Goal: Navigation & Orientation: Find specific page/section

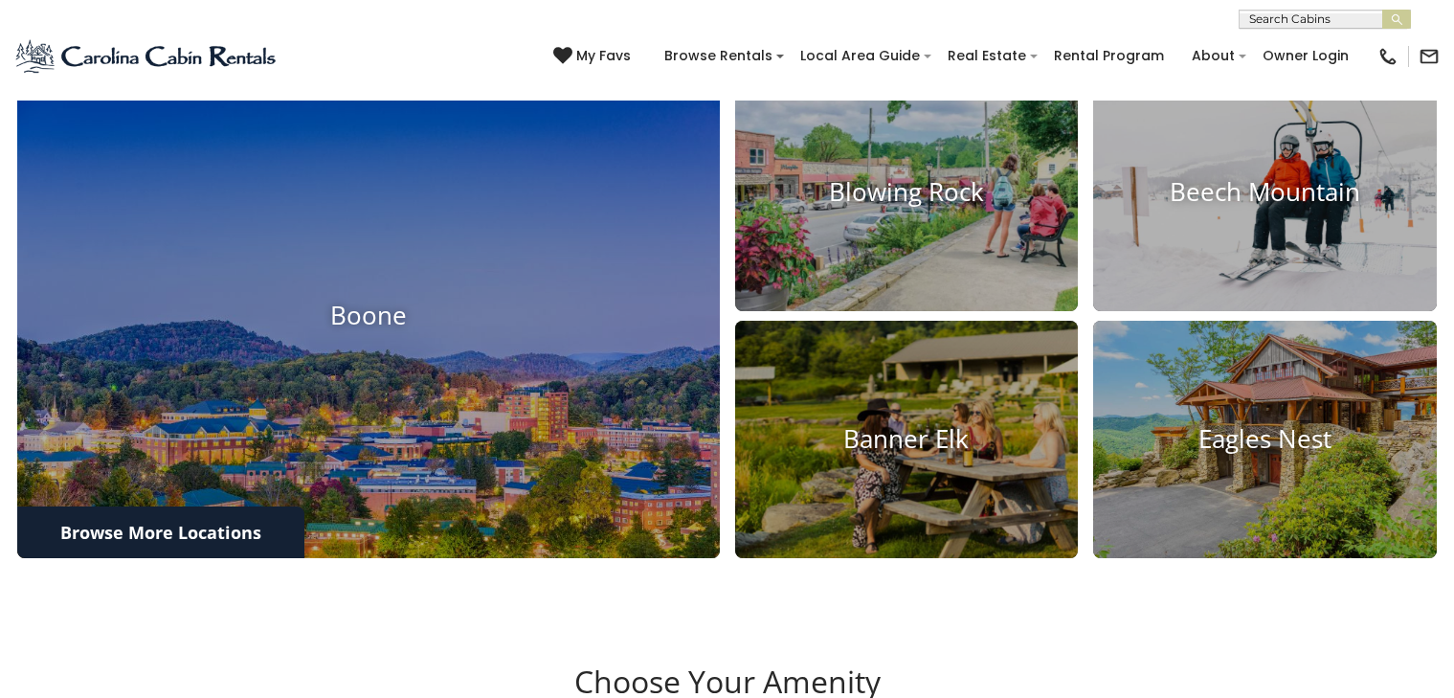
scroll to position [791, 0]
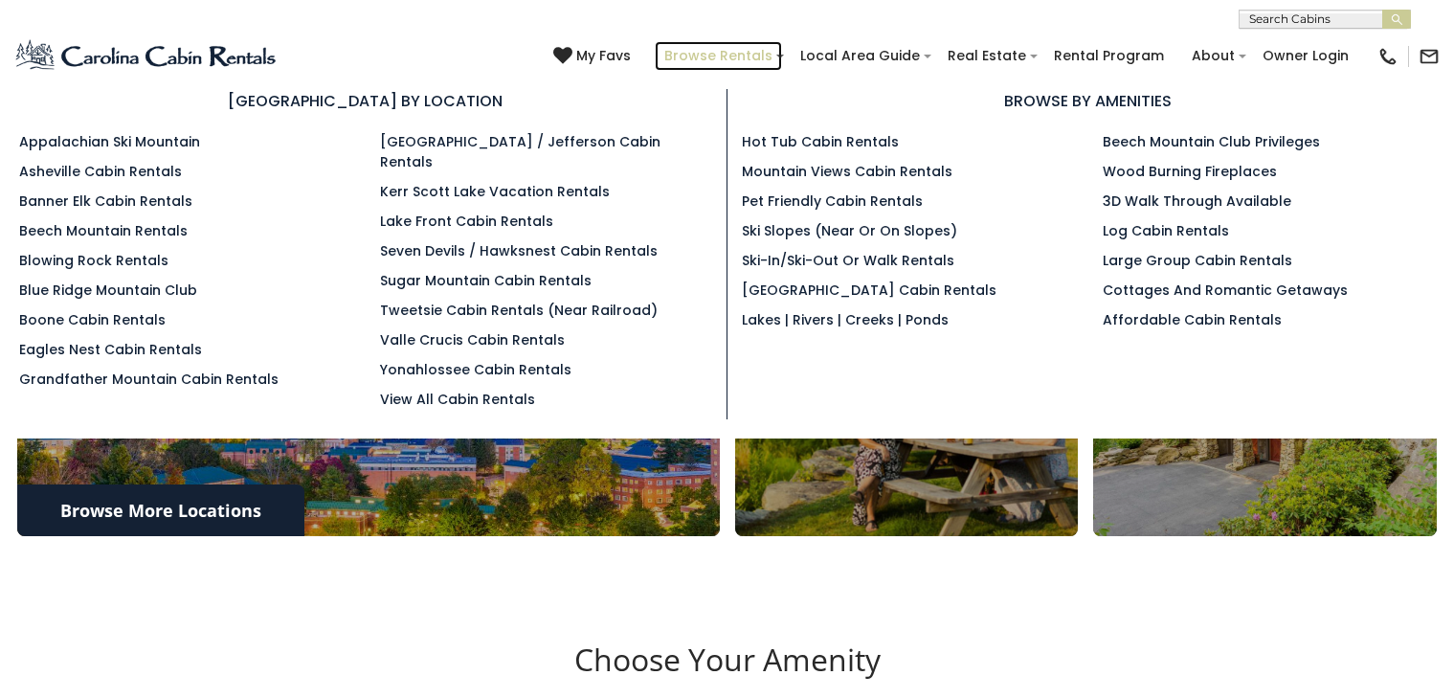
click at [661, 48] on link "Browse Rentals" at bounding box center [718, 56] width 127 height 30
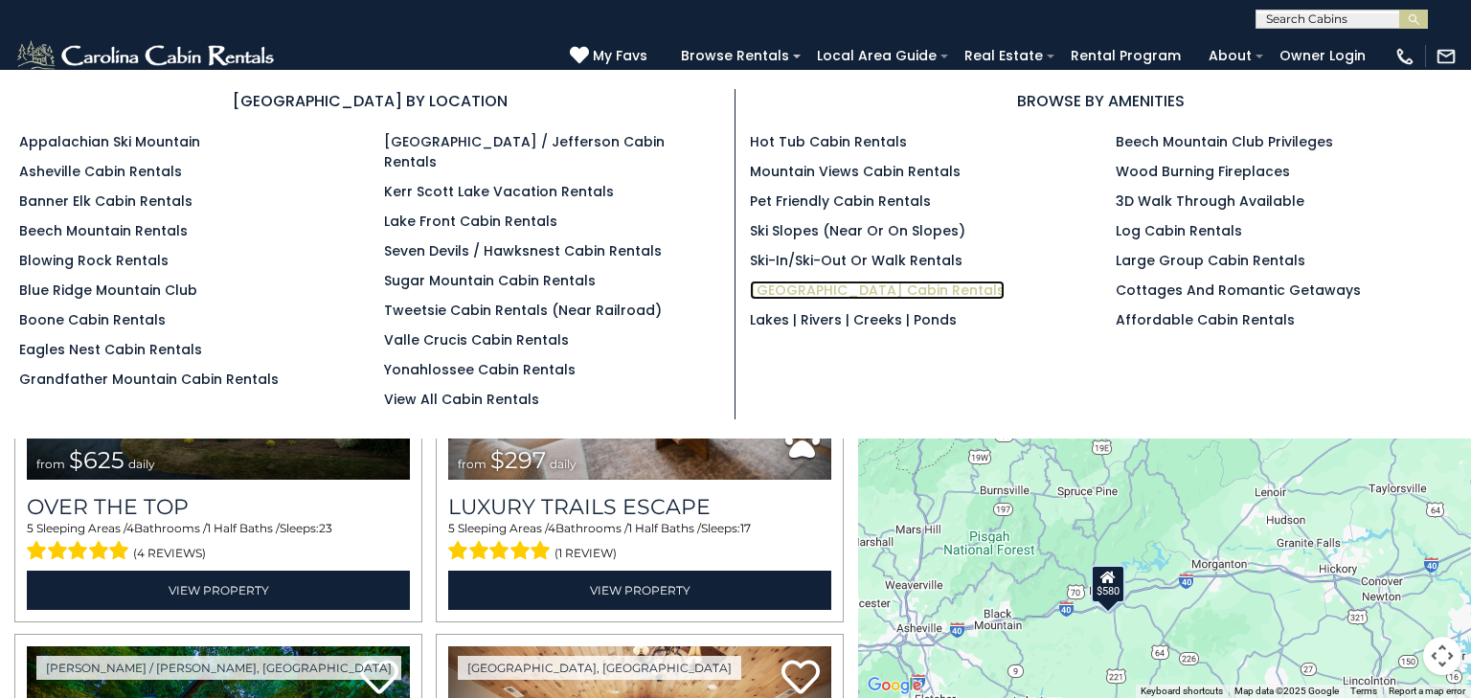
click at [755, 285] on link "[GEOGRAPHIC_DATA] Cabin Rentals" at bounding box center [877, 290] width 255 height 19
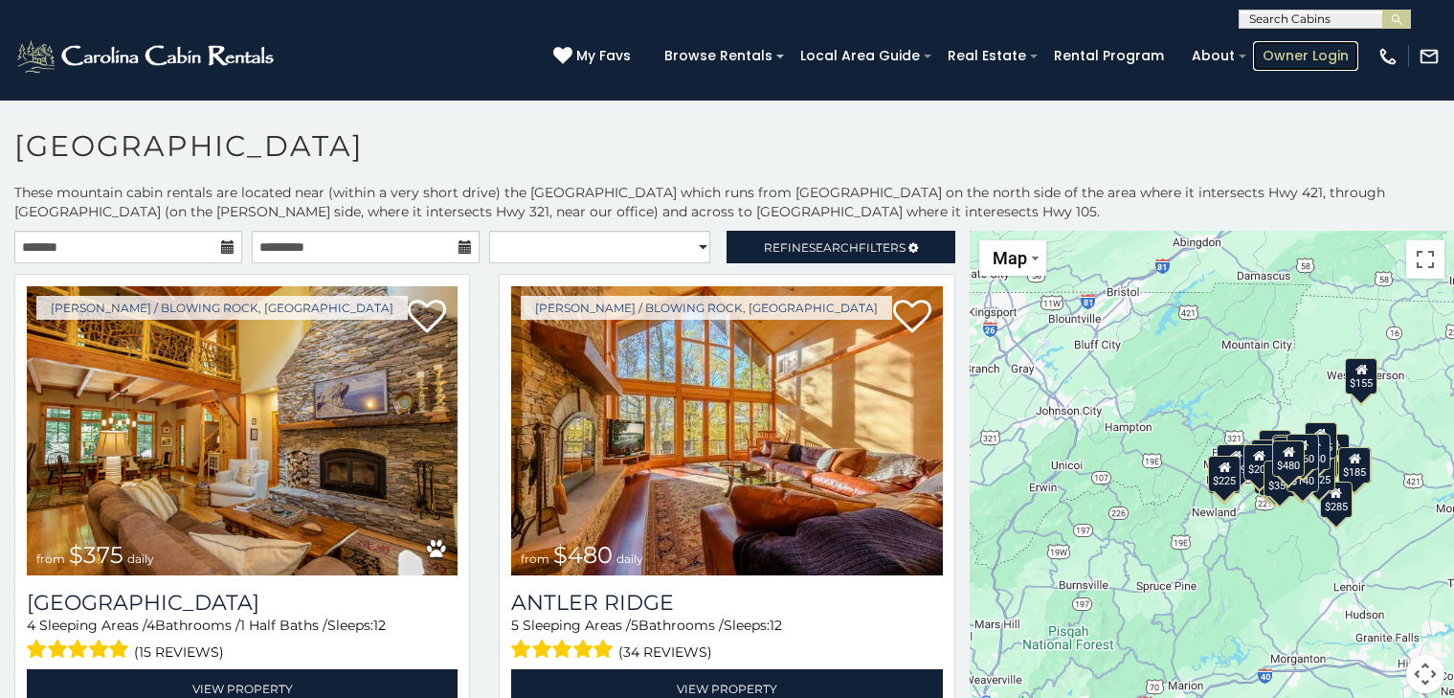
click at [1272, 45] on link "Owner Login" at bounding box center [1305, 56] width 105 height 30
